Goal: Task Accomplishment & Management: Manage account settings

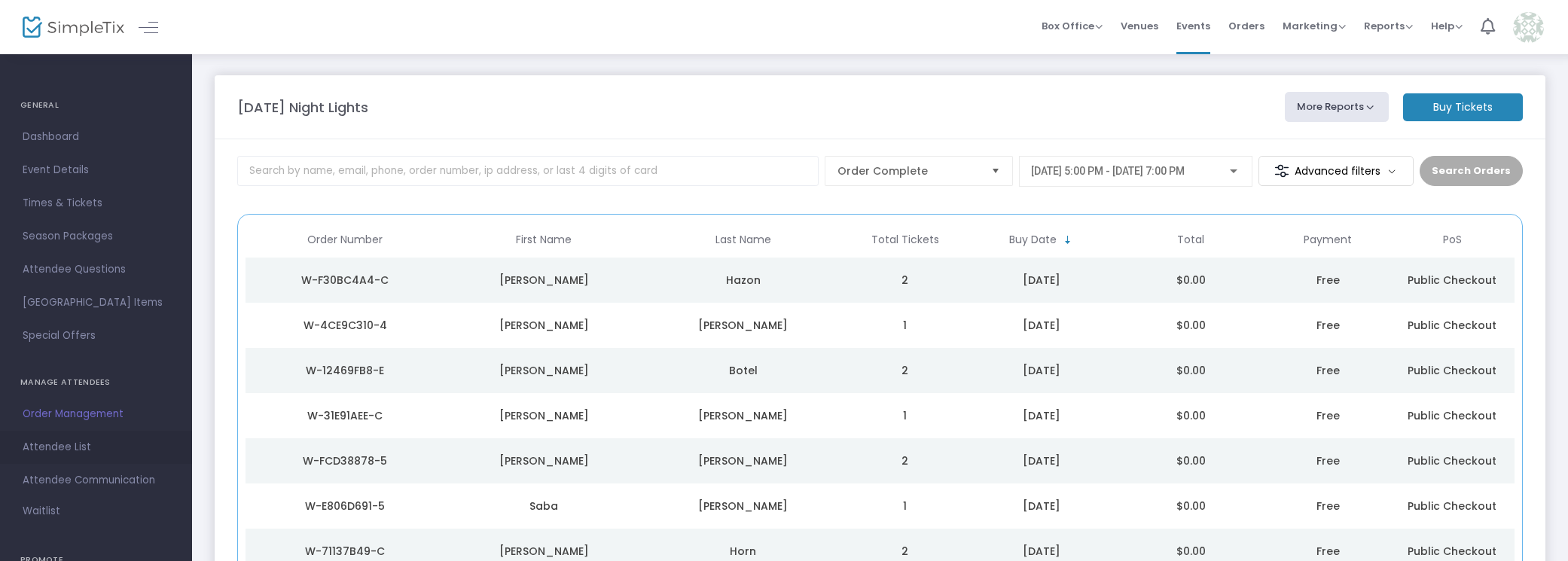
click at [85, 441] on span "Attendee List" at bounding box center [96, 447] width 147 height 19
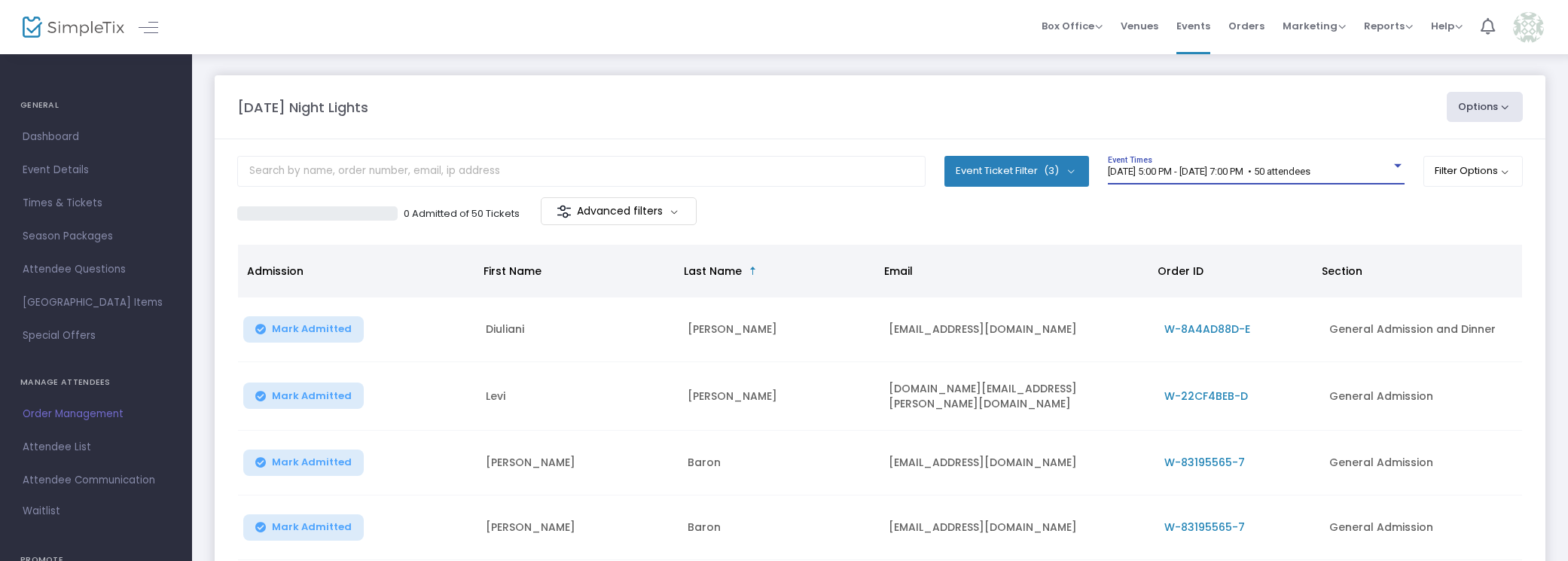
click at [1216, 173] on span "[DATE] 5:00 PM - [DATE] 7:00 PM • 50 attendees" at bounding box center [1209, 171] width 203 height 11
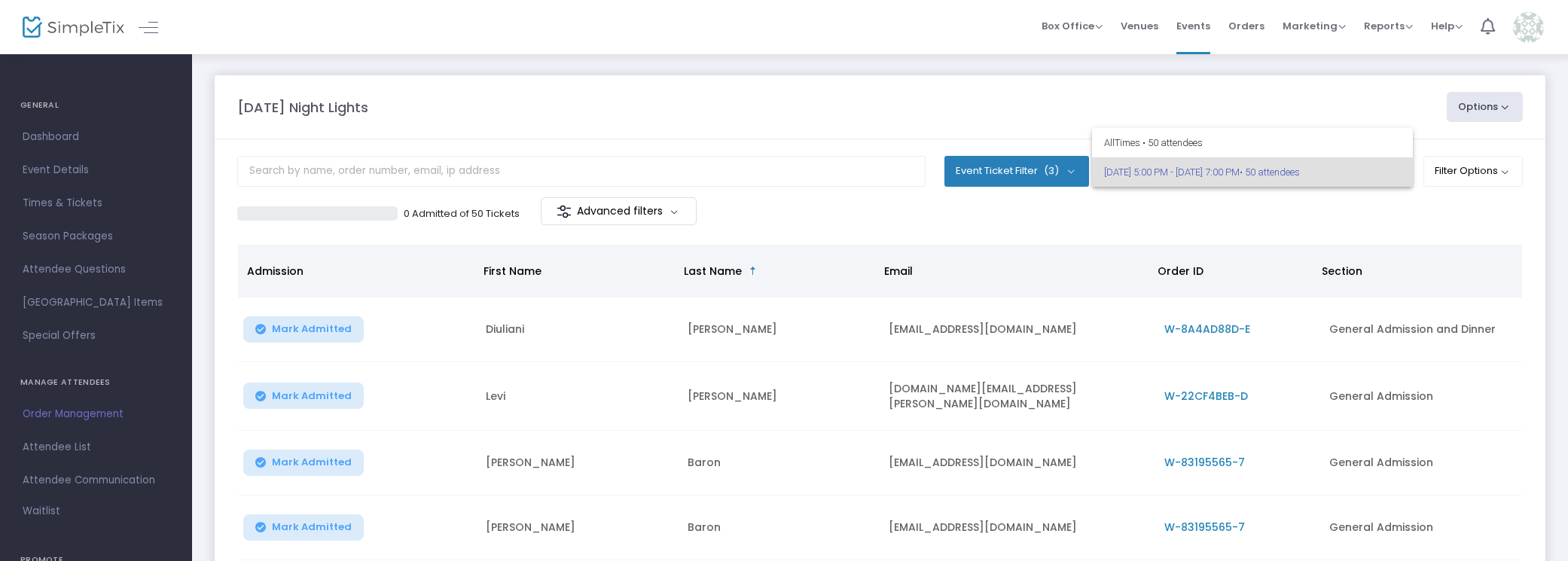
click at [1216, 204] on div at bounding box center [784, 280] width 1568 height 561
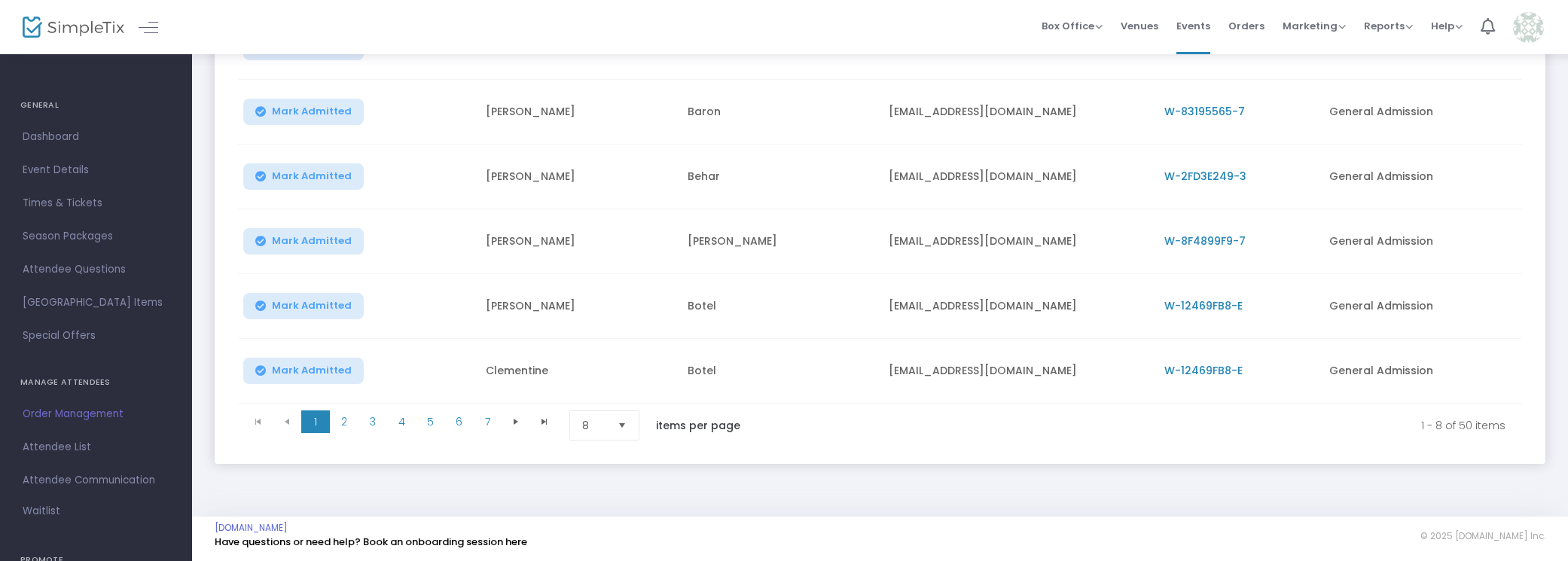
scroll to position [418, 0]
click at [342, 414] on span "2" at bounding box center [344, 420] width 29 height 23
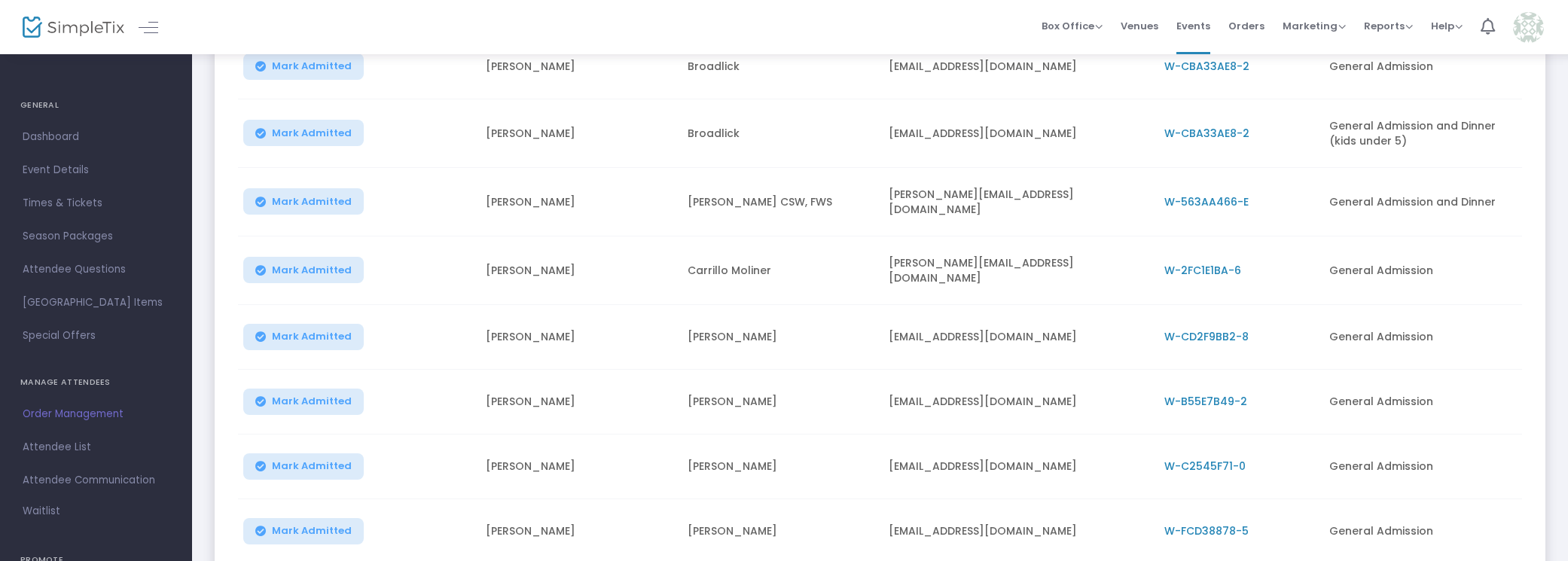
scroll to position [237, 0]
